Goal: Task Accomplishment & Management: Use online tool/utility

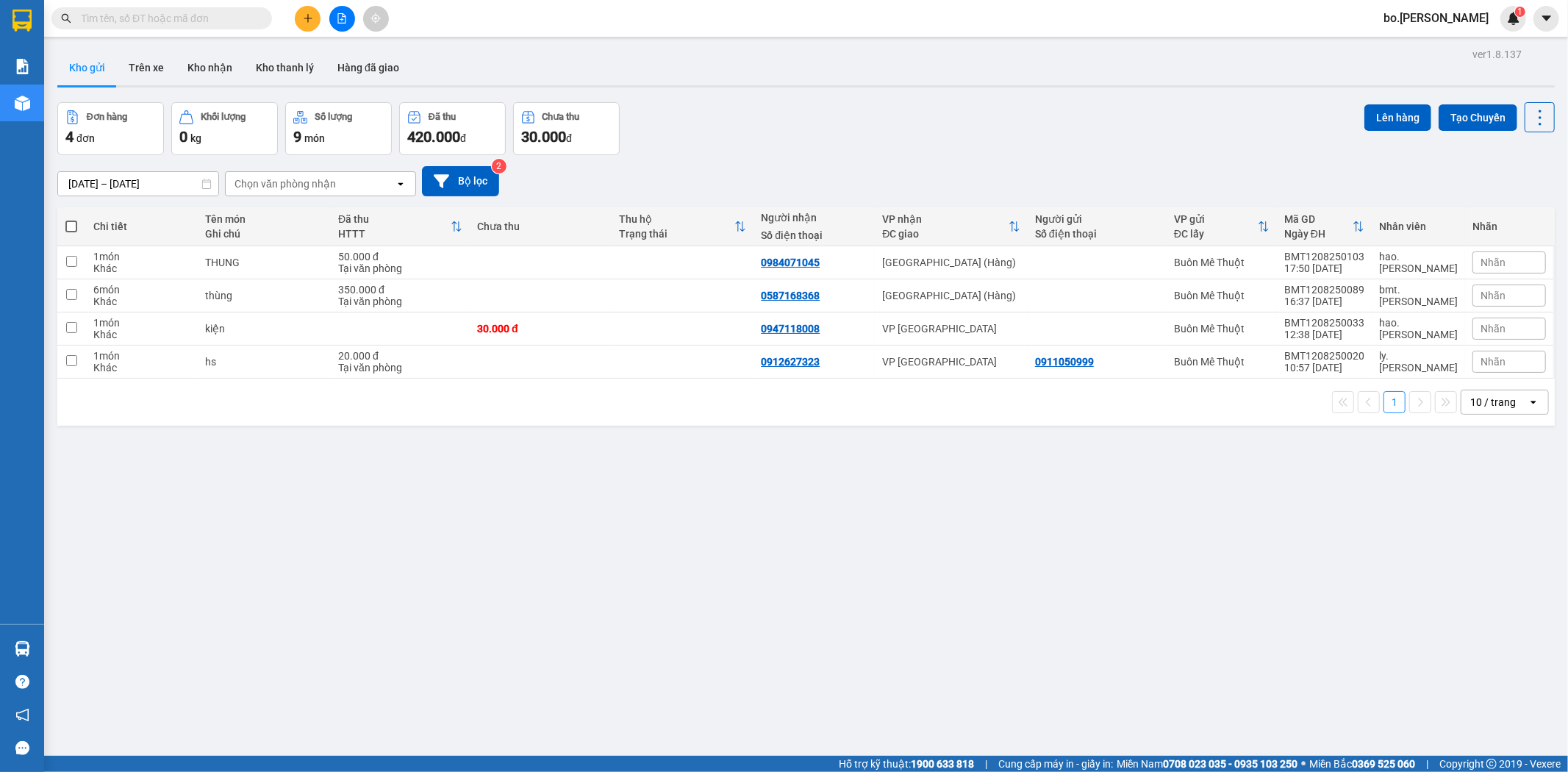
click at [339, 9] on button at bounding box center [343, 19] width 26 height 26
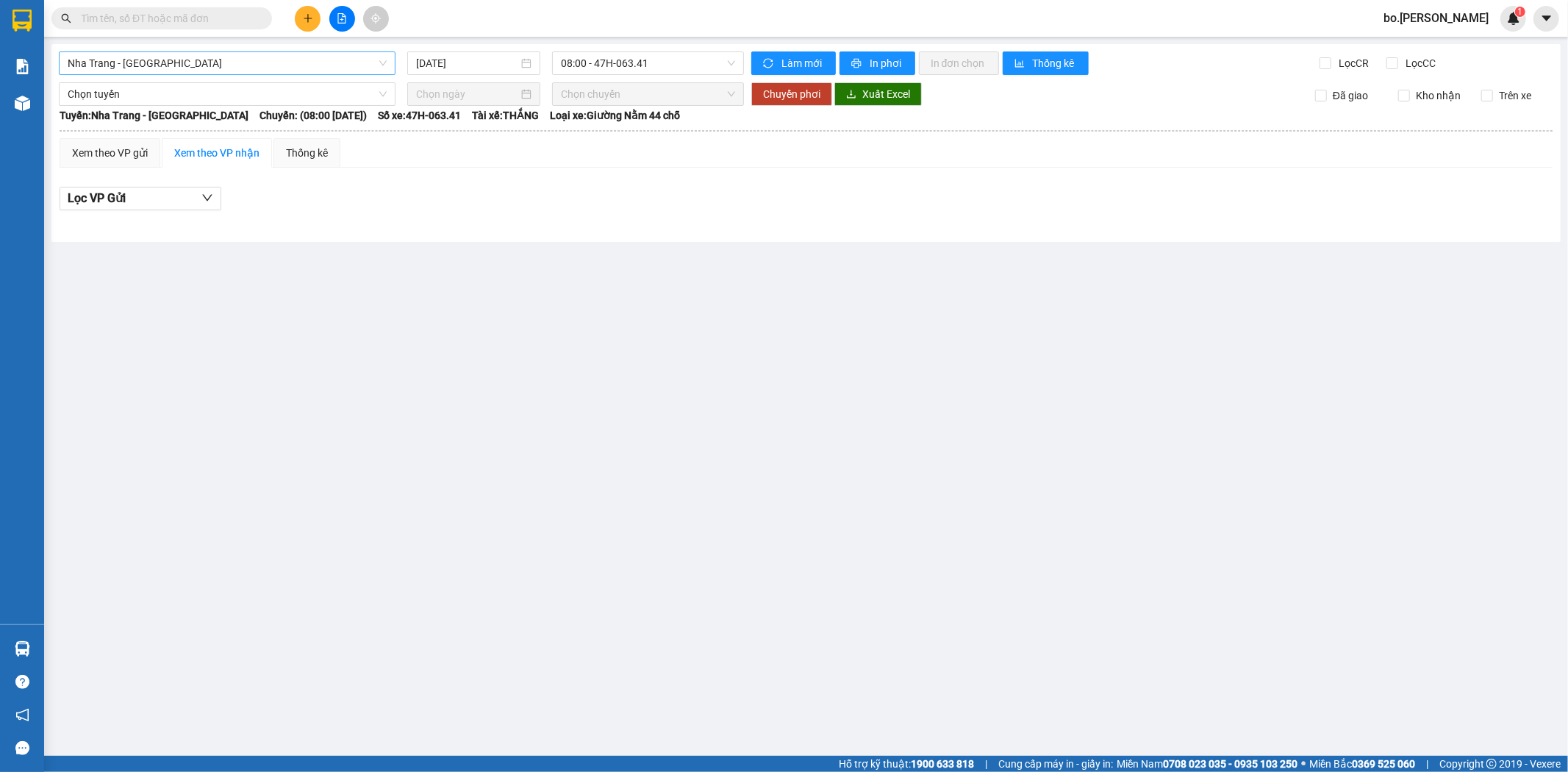
click at [222, 55] on span "Nha Trang - [GEOGRAPHIC_DATA]" at bounding box center [227, 63] width 319 height 22
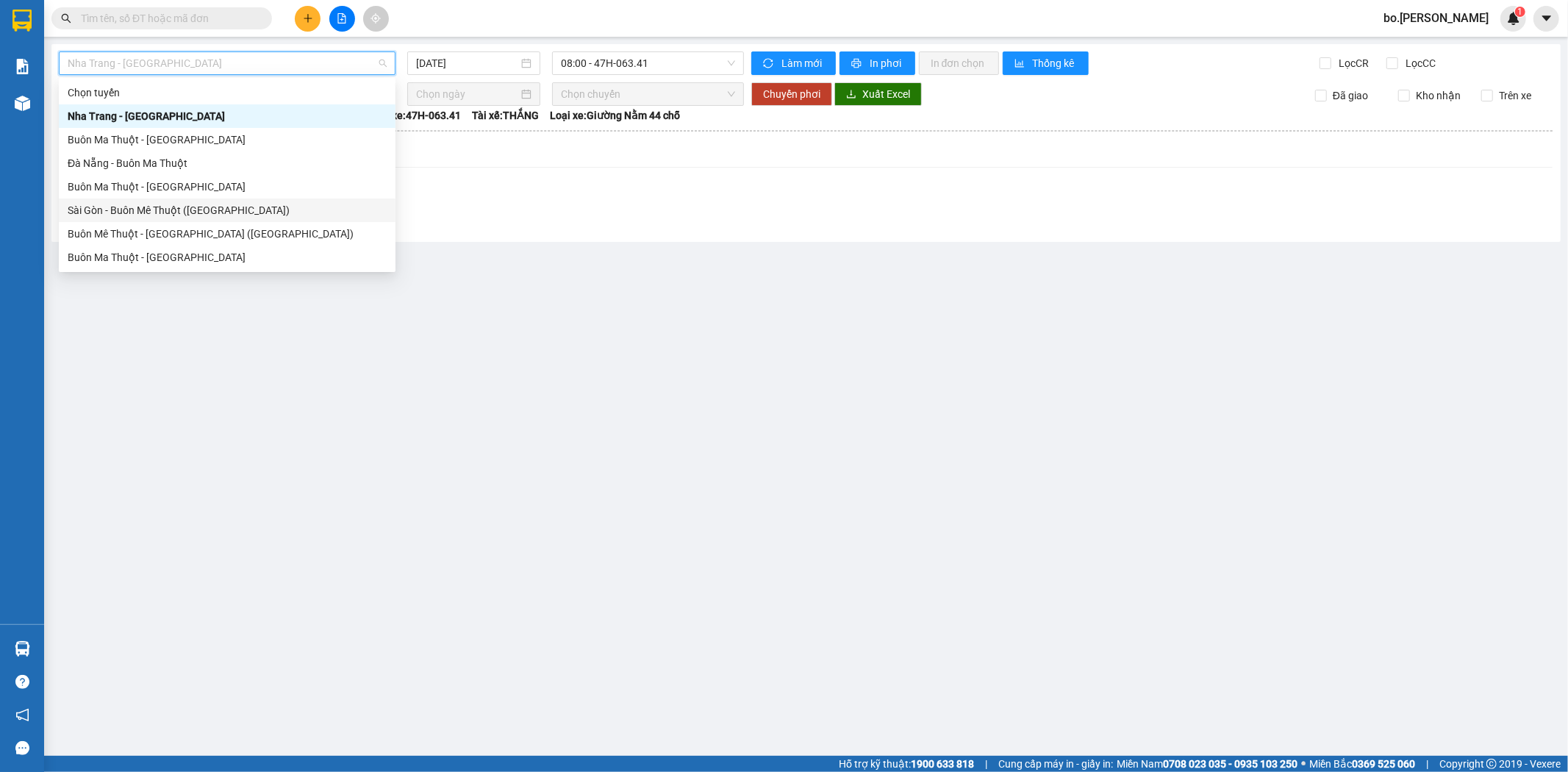
scroll to position [24, 0]
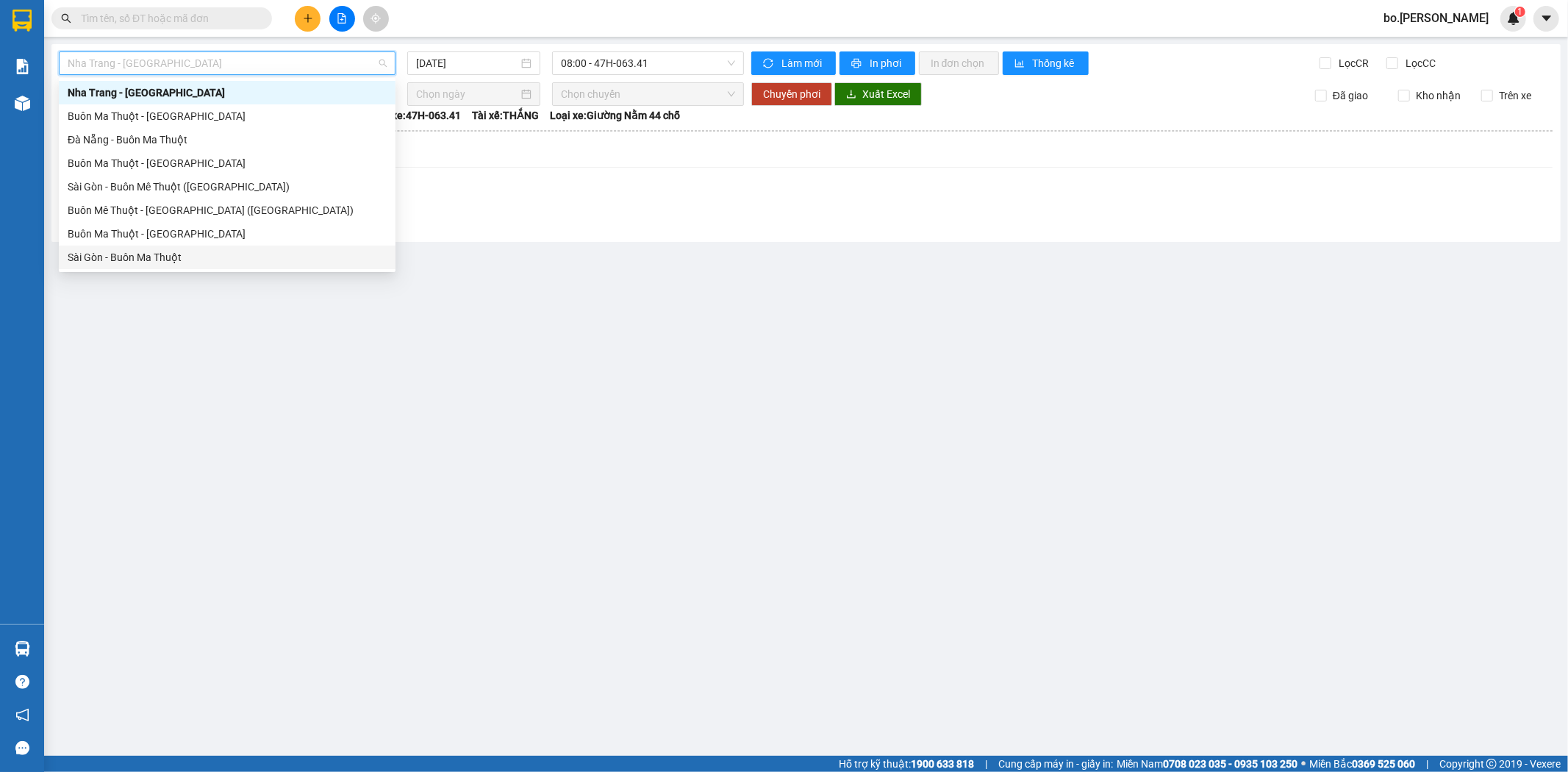
click at [261, 260] on div "Sài Gòn - Buôn Ma Thuột" at bounding box center [227, 257] width 319 height 16
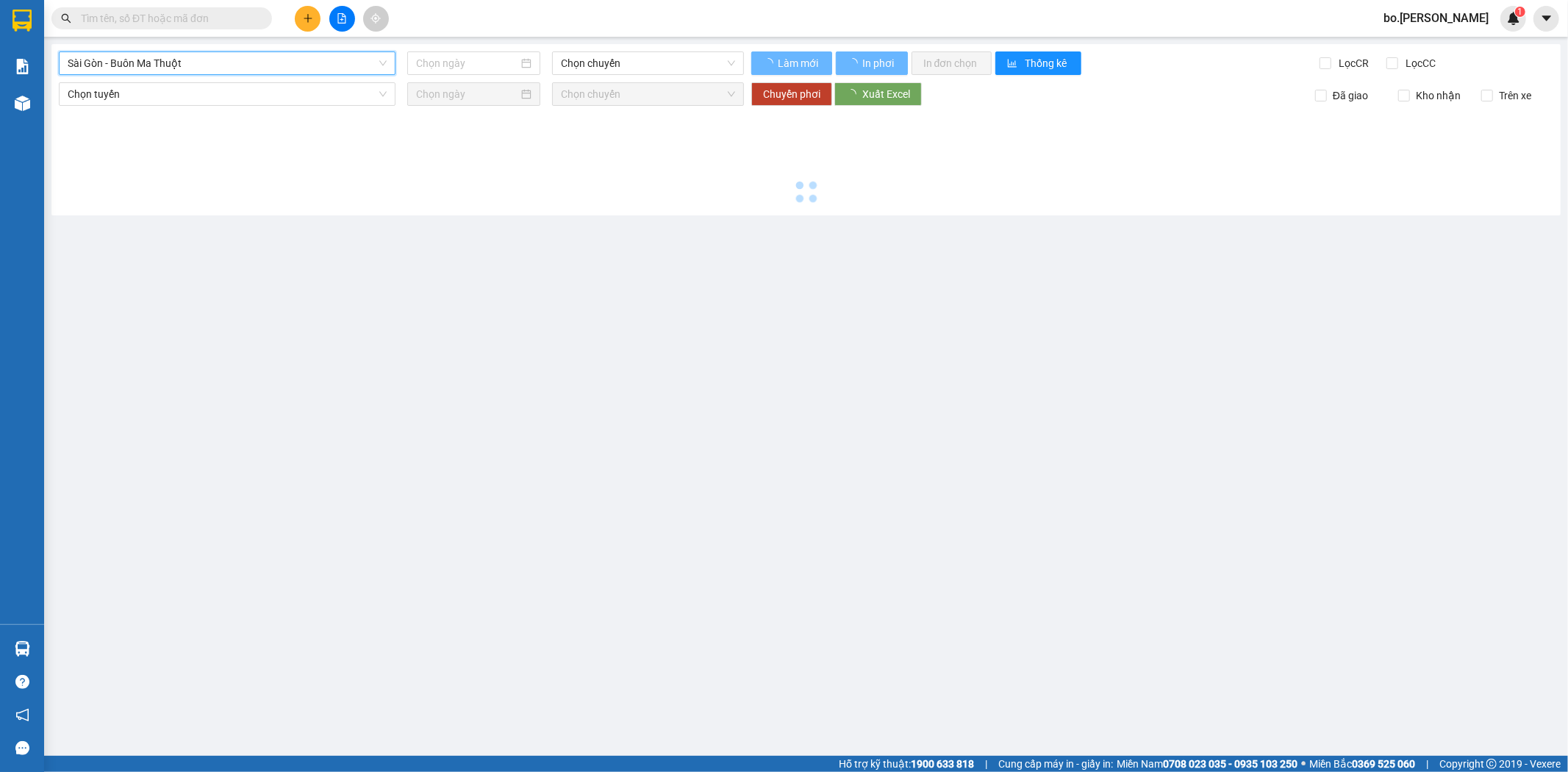
type input "[DATE]"
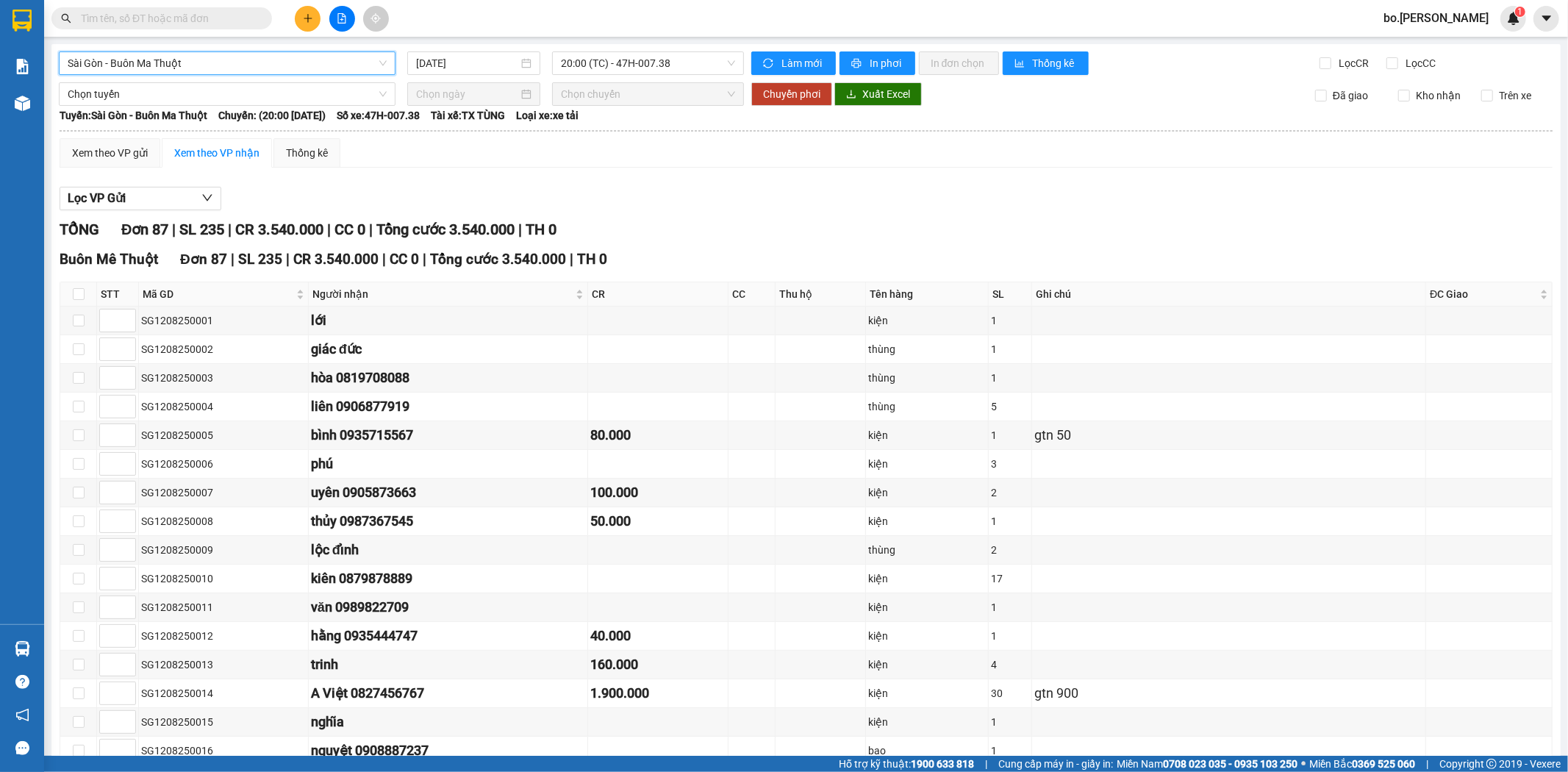
click at [217, 73] on span "Sài Gòn - Buôn Ma Thuột" at bounding box center [227, 63] width 319 height 22
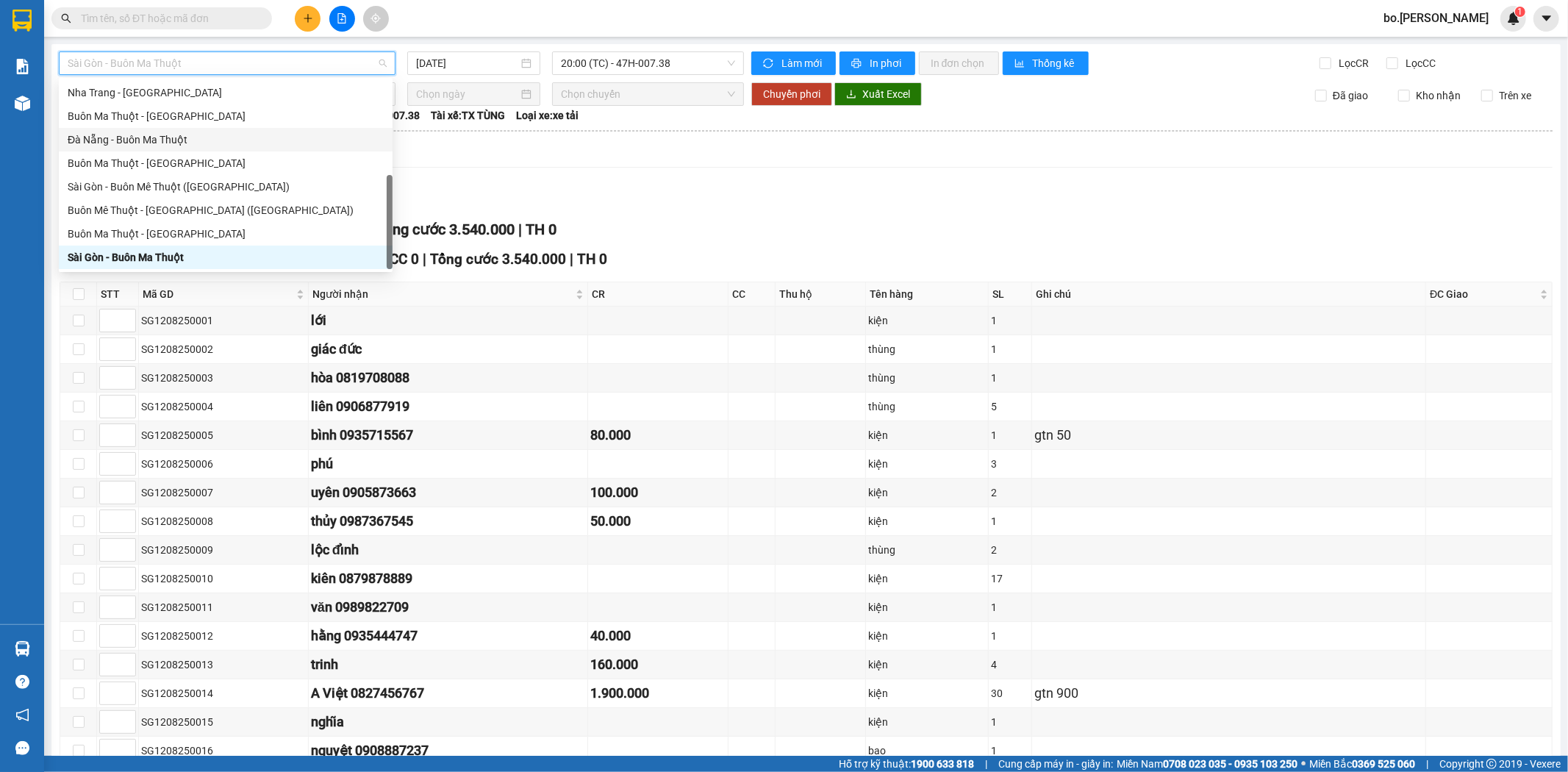
click at [193, 135] on div "Đà Nẵng - Buôn Ma Thuột" at bounding box center [225, 140] width 317 height 16
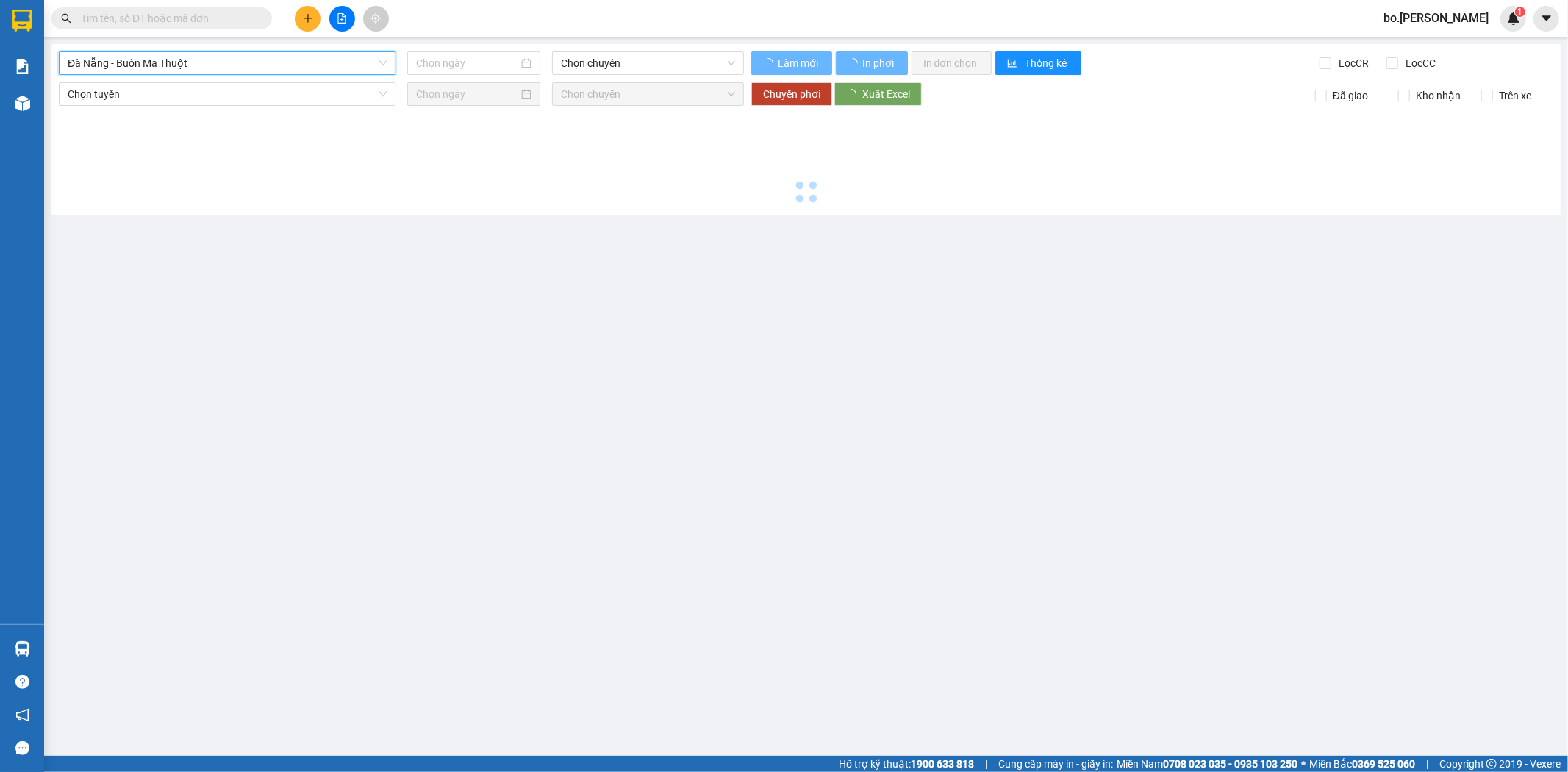
type input "[DATE]"
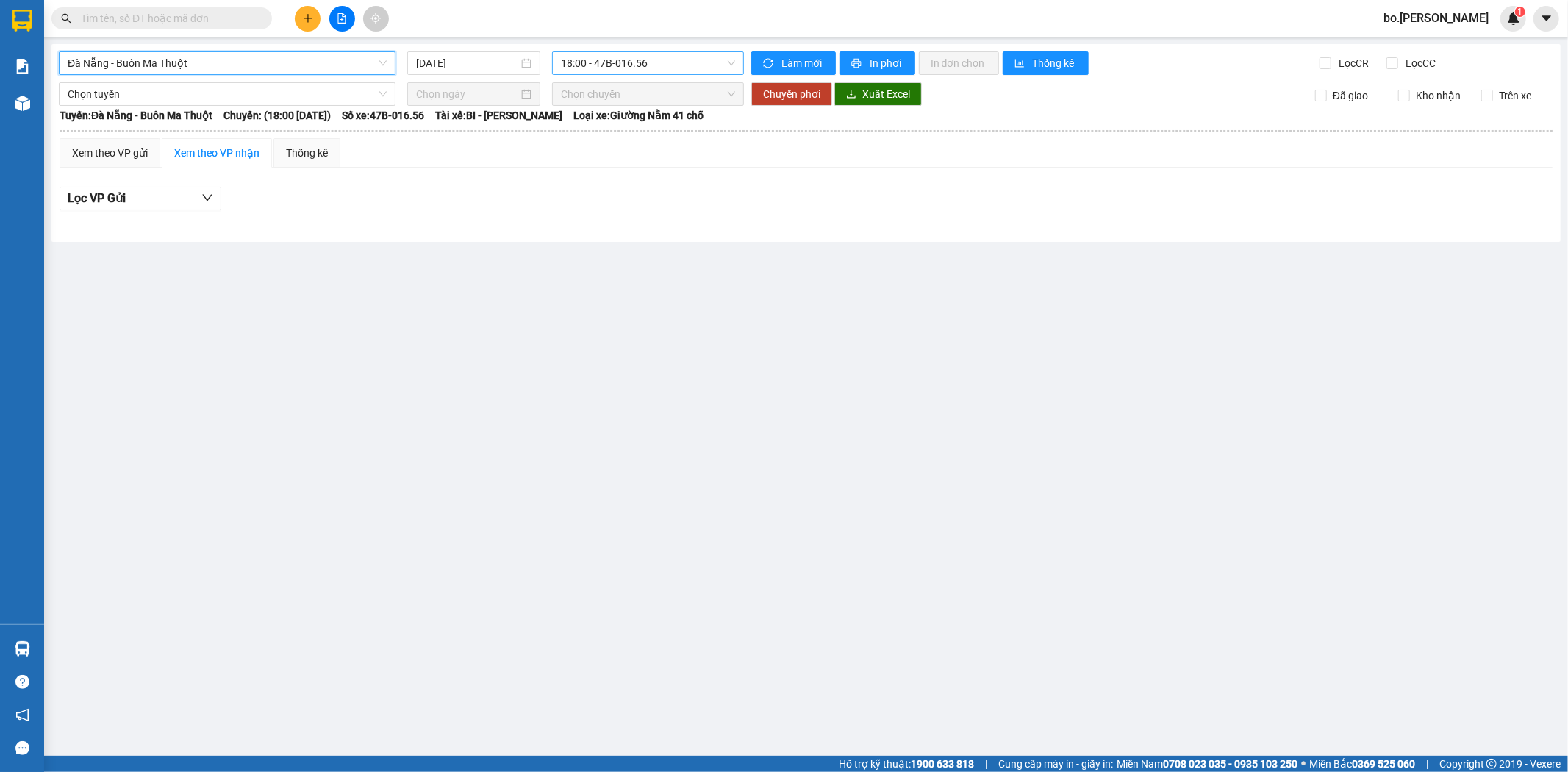
click at [641, 69] on span "18:00 - 47B-016.56" at bounding box center [647, 63] width 173 height 22
click at [625, 133] on div "18:31 - 47B-012.31" at bounding box center [618, 140] width 115 height 16
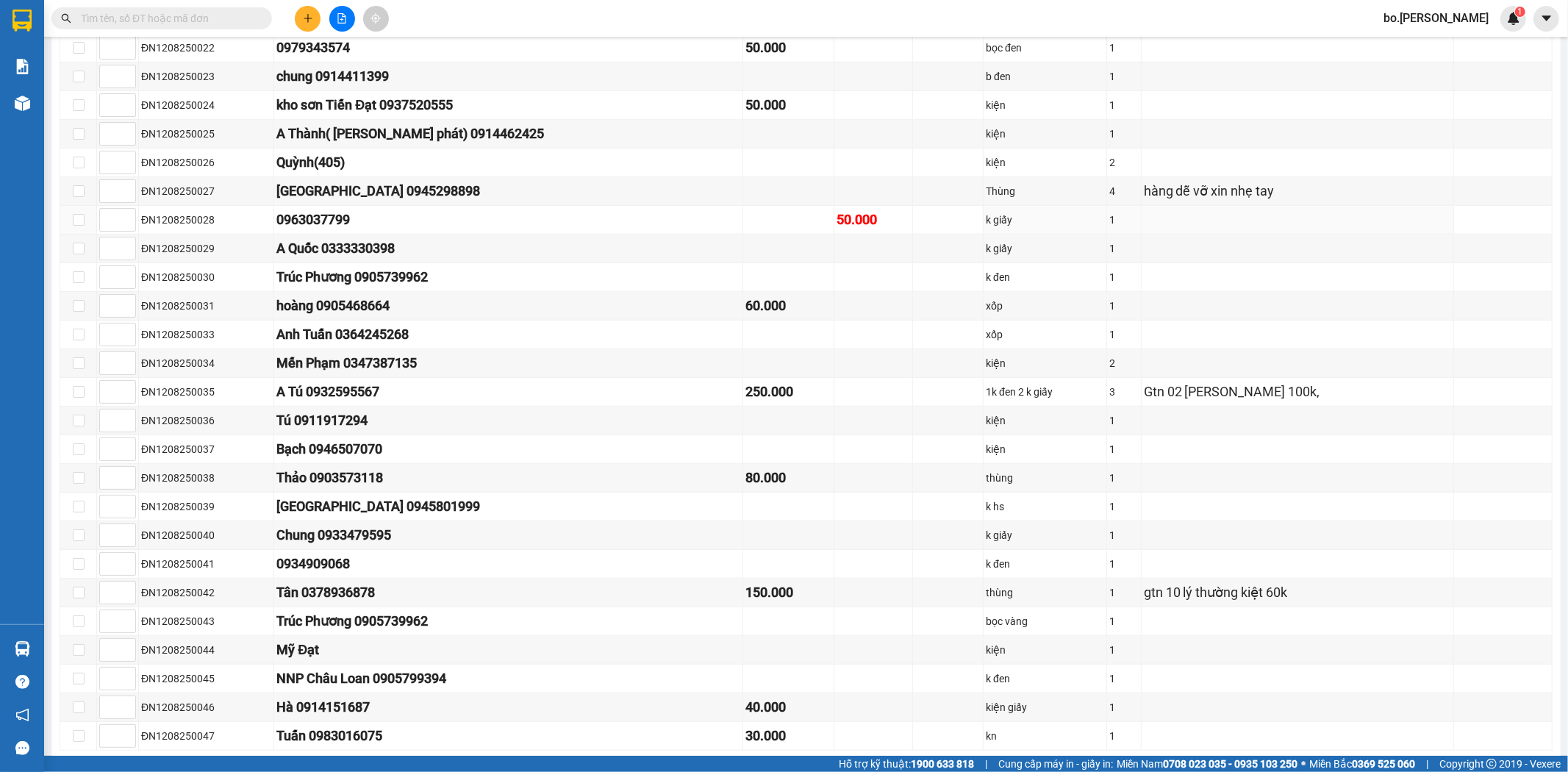
scroll to position [1067, 0]
